Goal: Find specific page/section: Find specific page/section

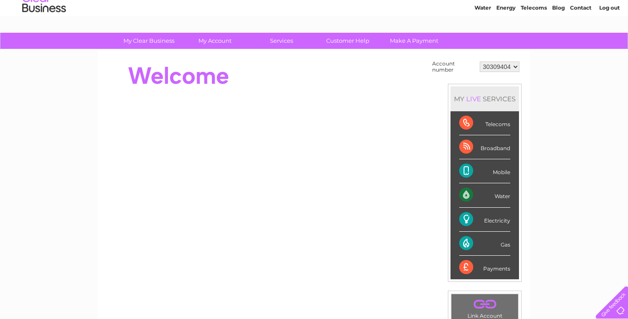
scroll to position [43, 0]
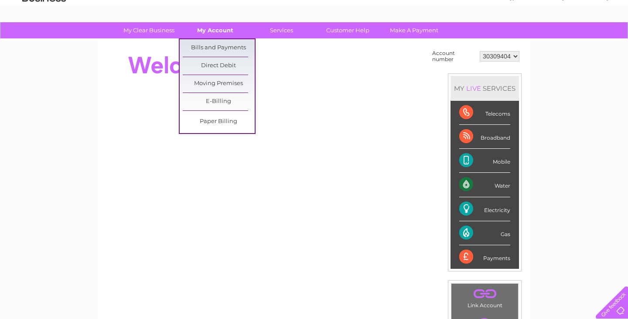
click at [216, 27] on link "My Account" at bounding box center [215, 30] width 72 height 16
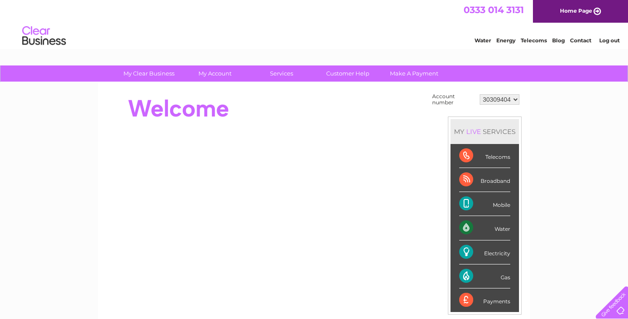
click at [573, 40] on link "Contact" at bounding box center [580, 40] width 21 height 7
